Goal: Transaction & Acquisition: Obtain resource

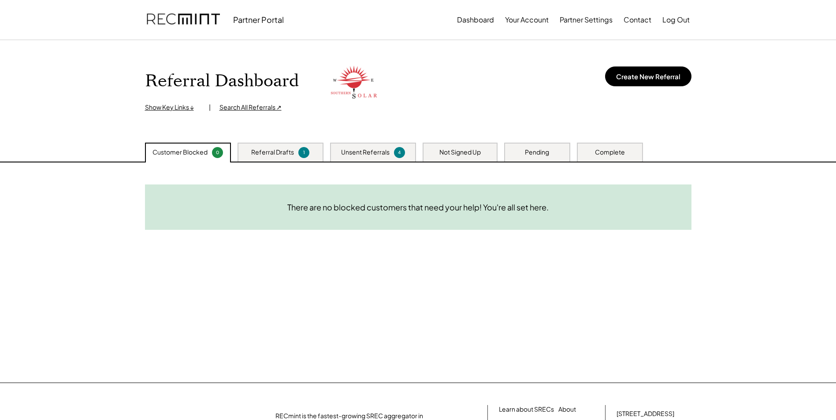
click at [356, 150] on div "Unsent Referrals" at bounding box center [365, 152] width 48 height 9
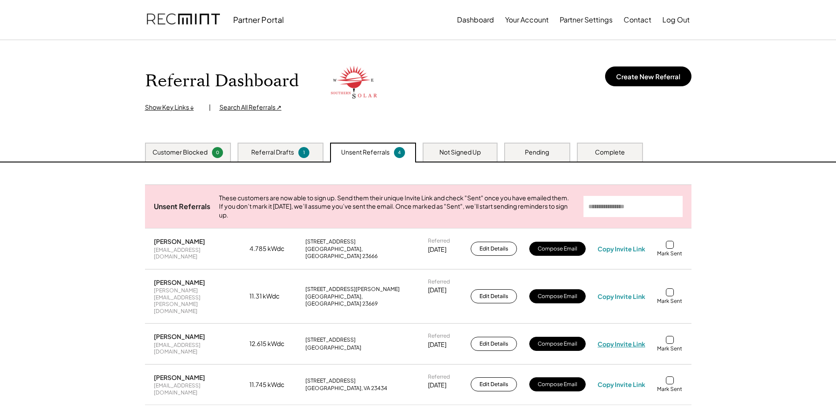
click at [630, 340] on div "Copy Invite Link" at bounding box center [621, 344] width 48 height 8
click at [633, 340] on div "Copy Invite Link" at bounding box center [621, 344] width 48 height 8
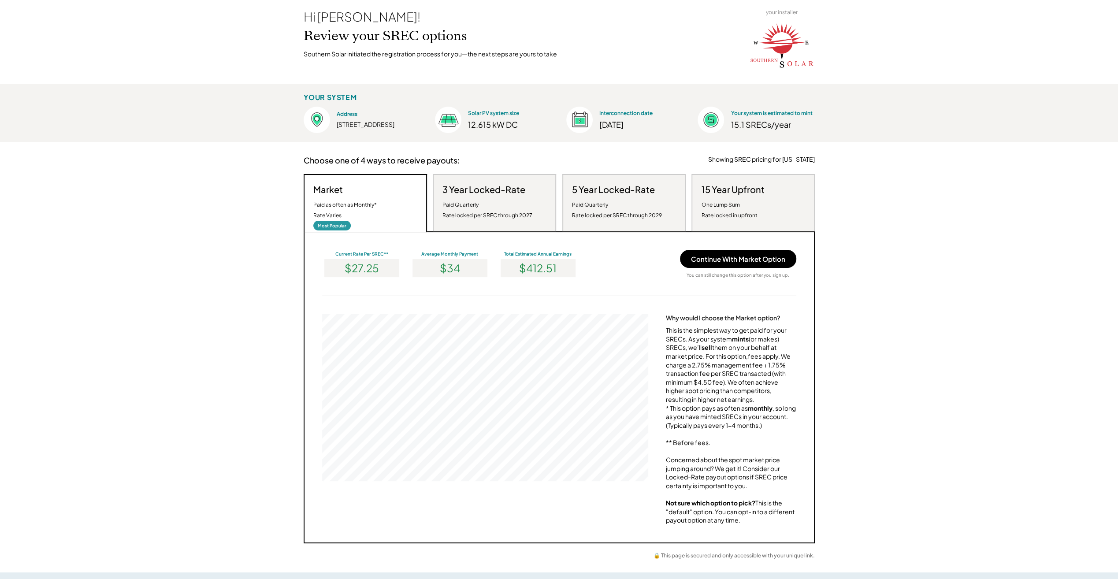
scroll to position [44, 0]
click at [742, 200] on div "One Lump Sum Rate locked in upfront" at bounding box center [729, 210] width 56 height 21
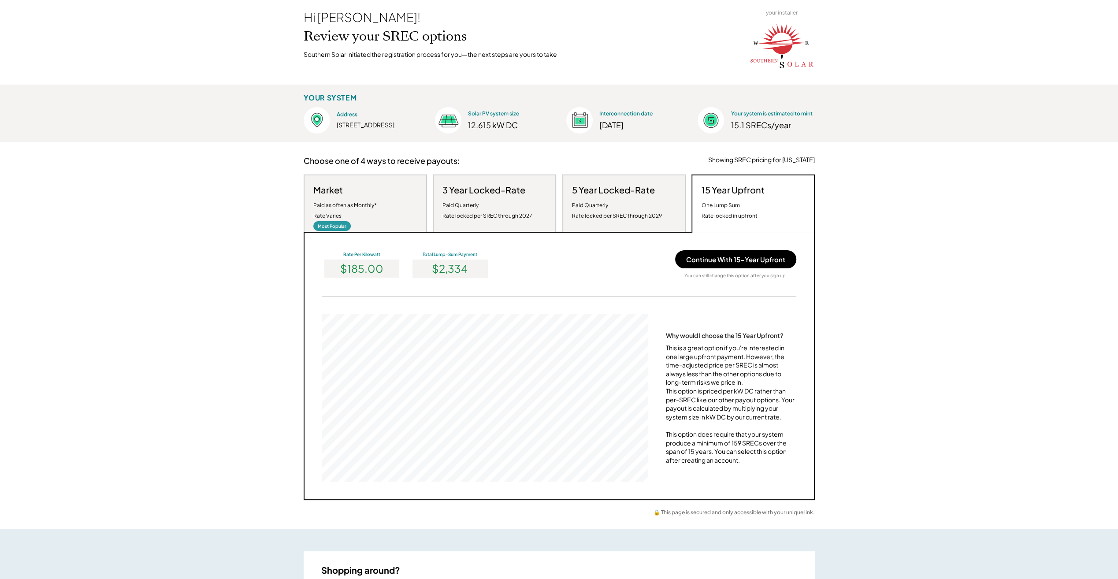
scroll to position [167, 326]
click at [621, 212] on div "Paid Quarterly Rate locked per SREC through 2029" at bounding box center [617, 210] width 90 height 21
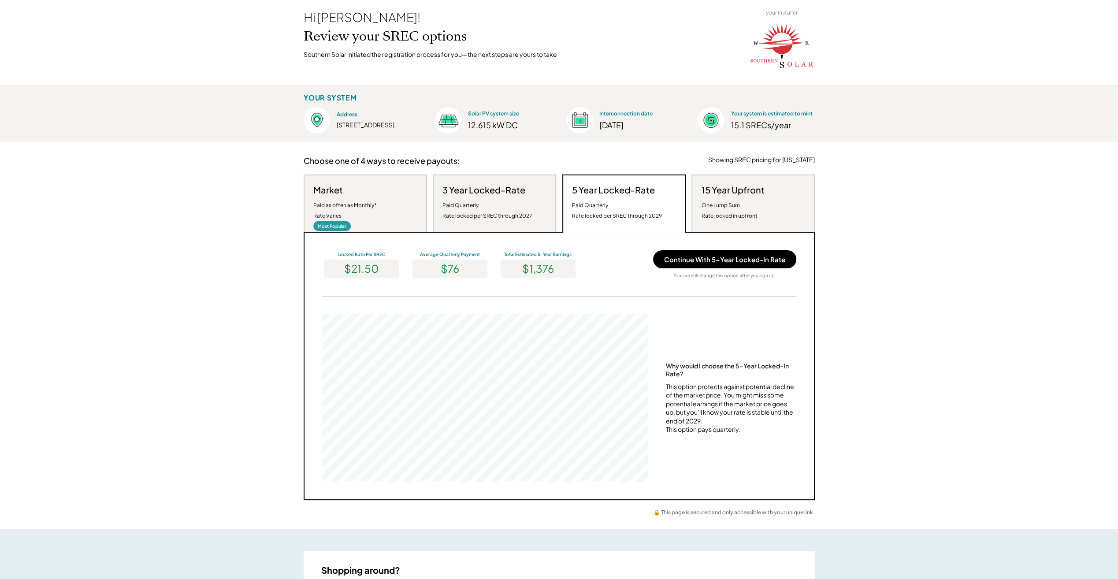
click at [498, 211] on div "Paid Quarterly Rate locked per SREC through 2027" at bounding box center [487, 210] width 90 height 21
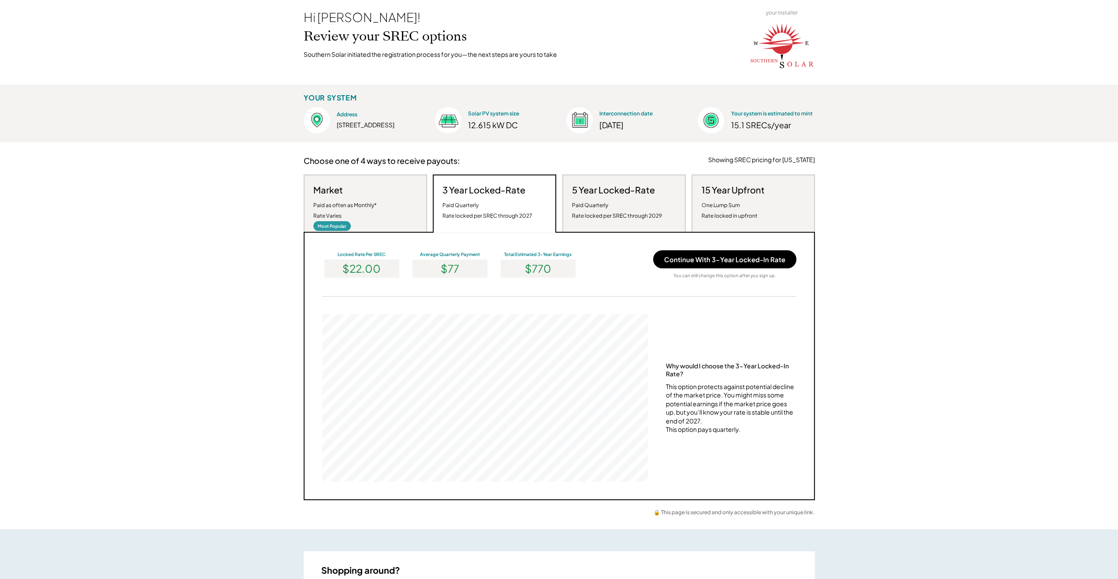
click at [360, 205] on div "Paid as often as Monthly* Rate Varies" at bounding box center [344, 210] width 63 height 21
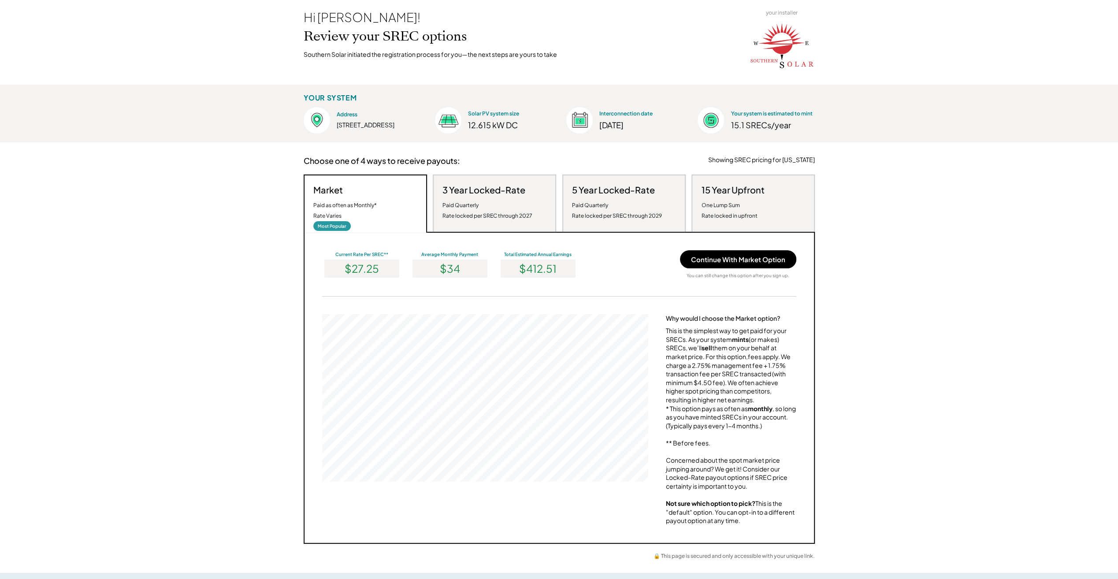
click at [548, 208] on div "3 Year Locked-Rate Paid Quarterly Rate locked per SREC through 2027" at bounding box center [494, 202] width 123 height 57
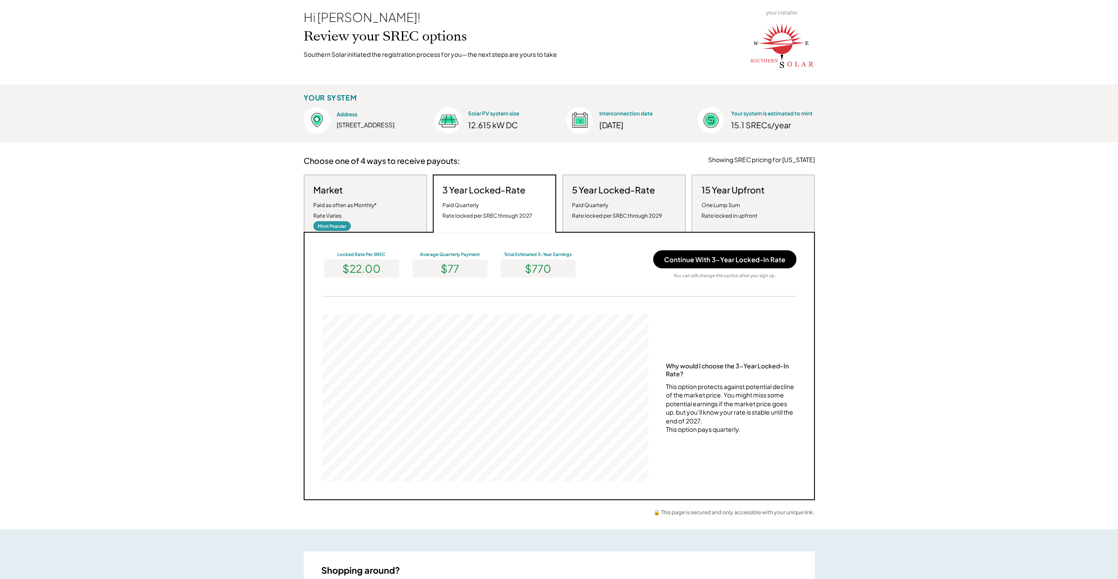
click at [612, 204] on div "Paid Quarterly Rate locked per SREC through 2029" at bounding box center [617, 210] width 90 height 21
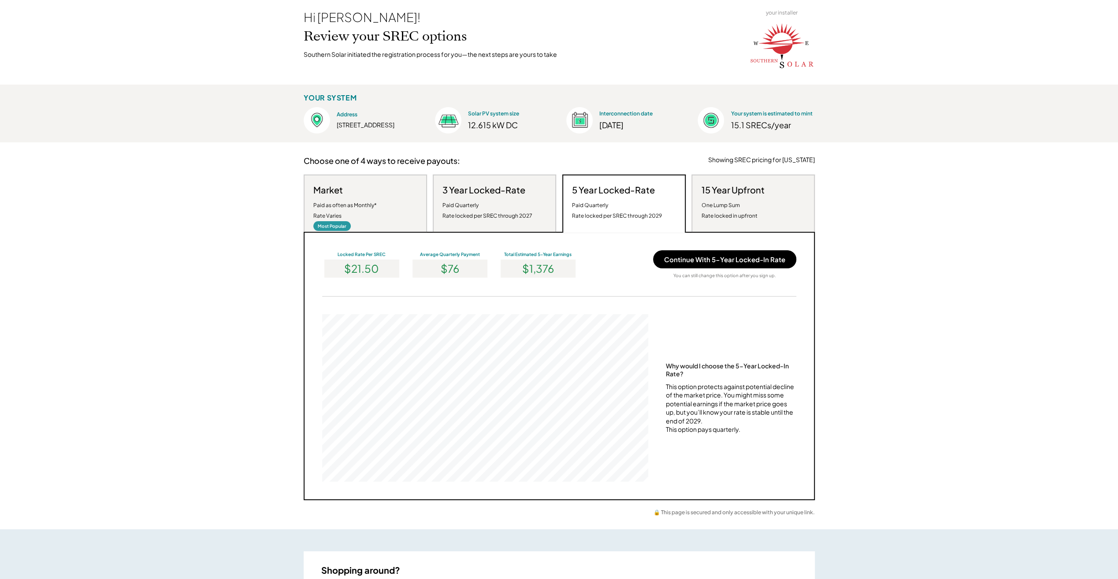
click at [536, 203] on div "3 Year Locked-Rate Paid Quarterly Rate locked per SREC through 2027" at bounding box center [494, 202] width 123 height 57
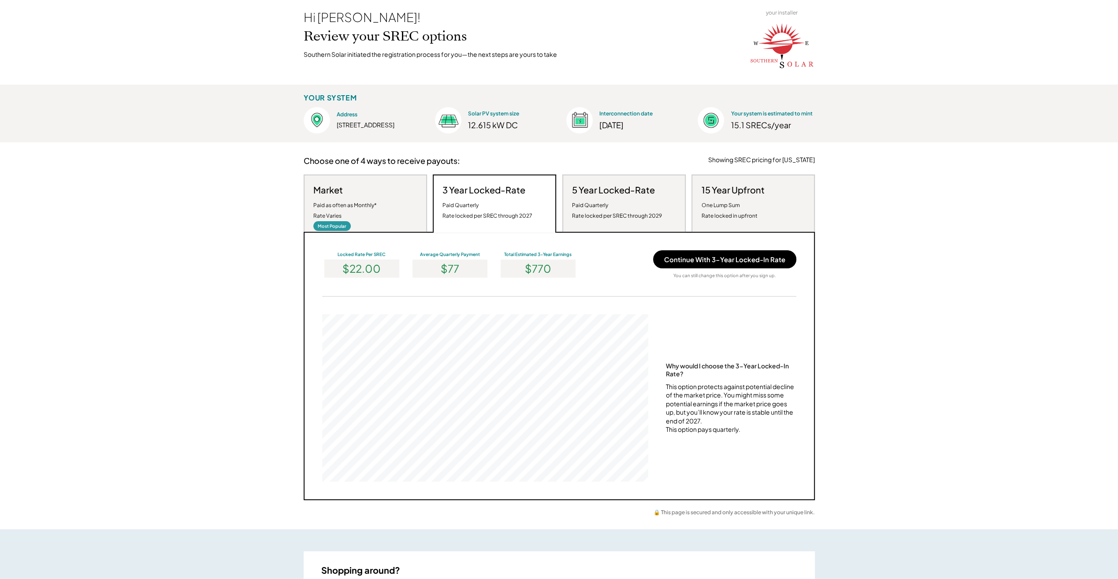
click at [653, 209] on div "Paid Quarterly Rate locked per SREC through 2029" at bounding box center [617, 210] width 90 height 21
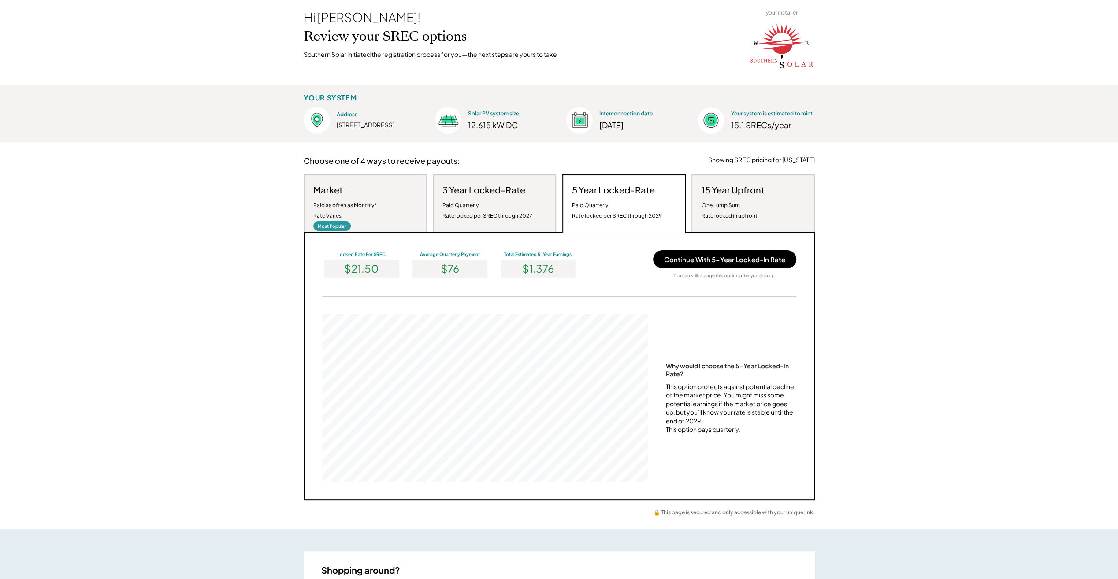
click at [518, 200] on div "Paid Quarterly Rate locked per SREC through 2027" at bounding box center [487, 210] width 90 height 21
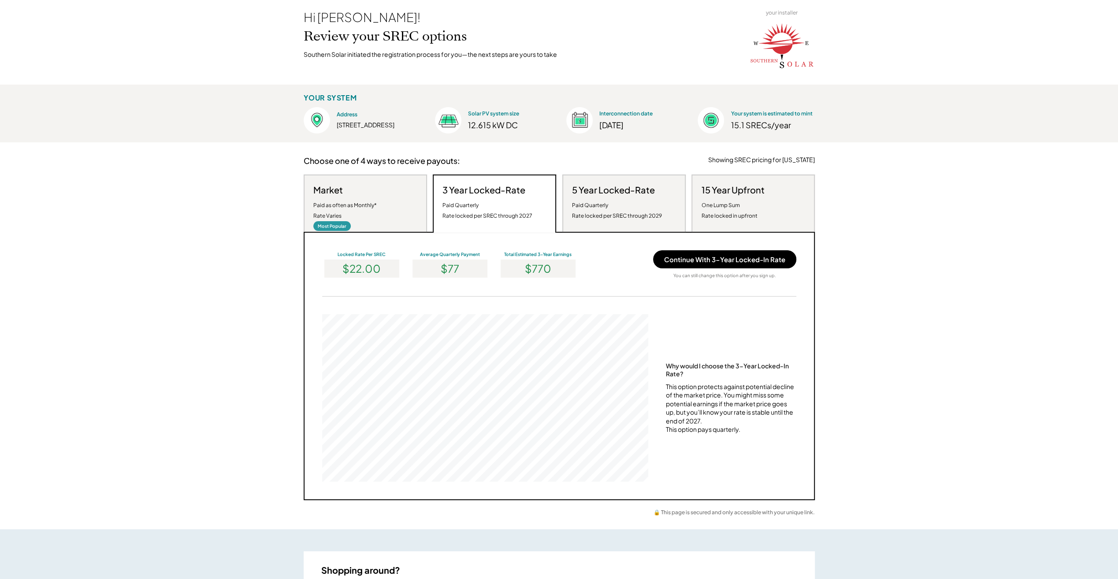
click at [360, 202] on div "Paid as often as Monthly* Rate Varies" at bounding box center [344, 210] width 63 height 21
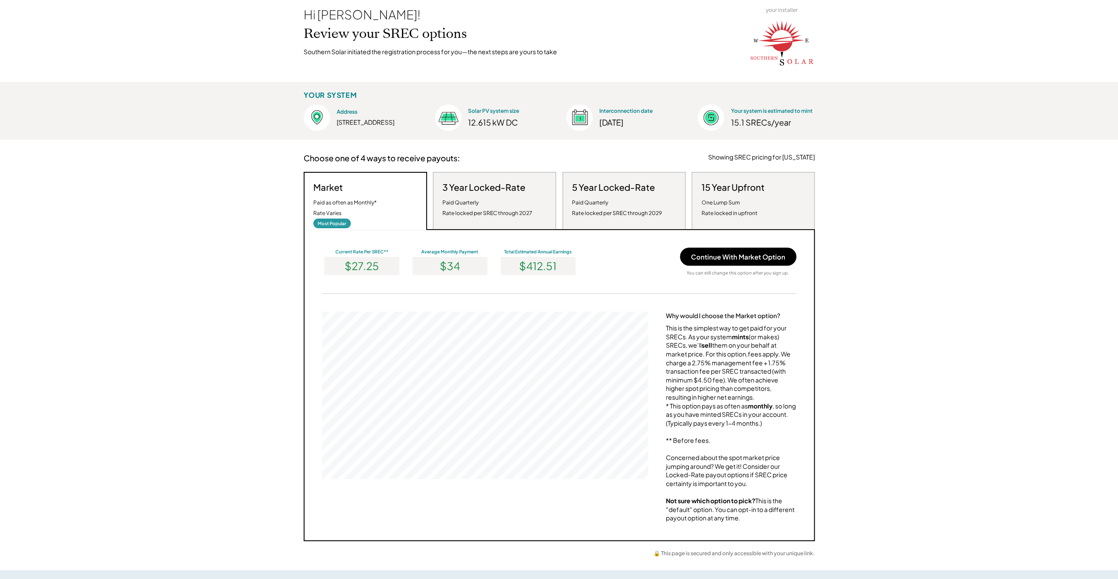
scroll to position [0, 0]
